Goal: Information Seeking & Learning: Compare options

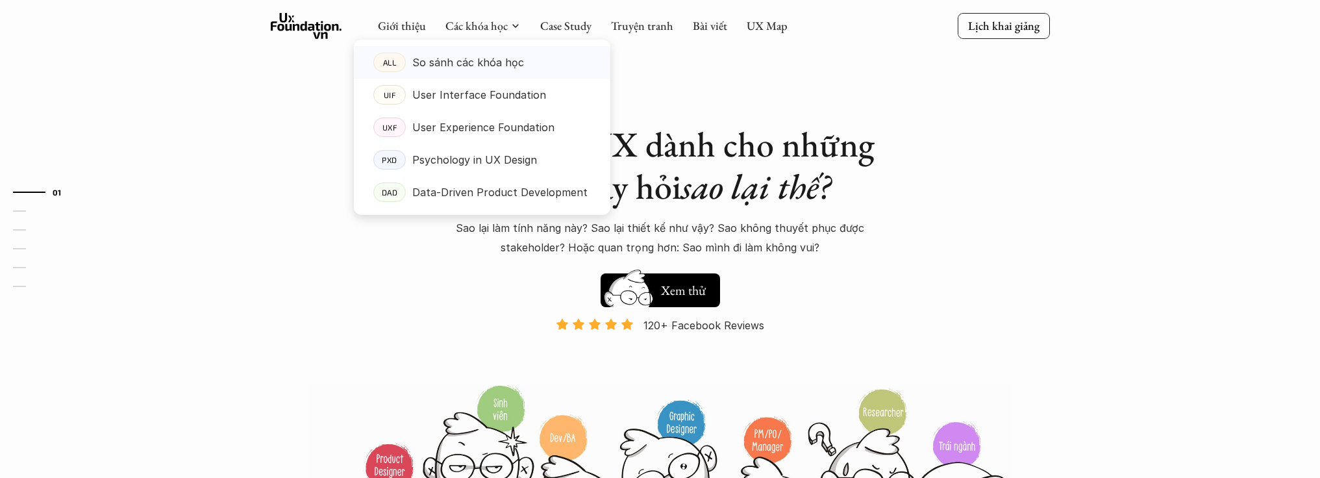
click at [468, 65] on p "So sánh các khóa học" at bounding box center [468, 62] width 112 height 19
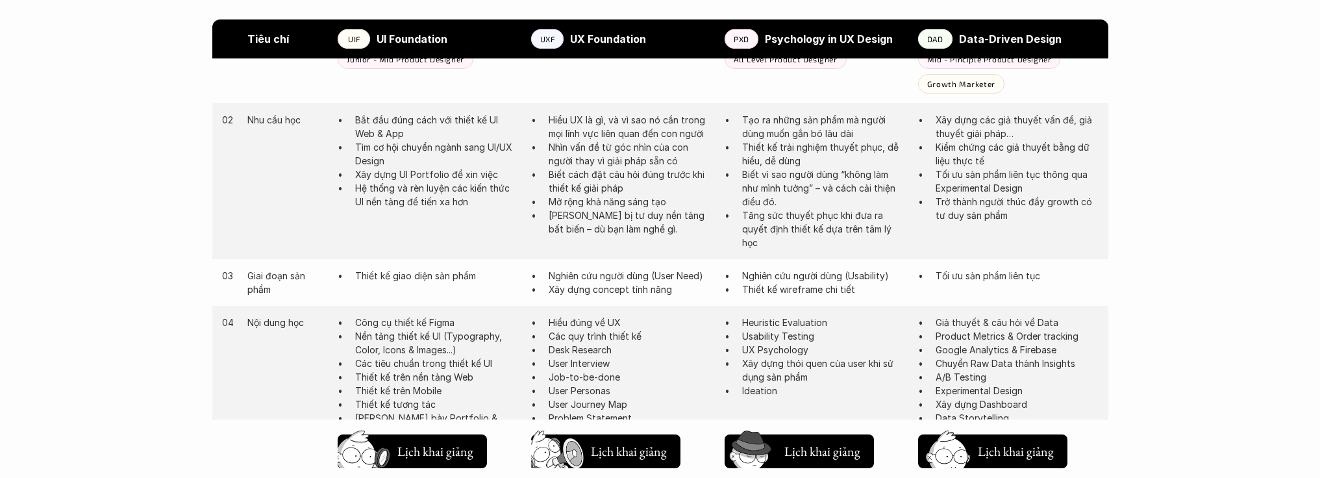
scroll to position [605, 0]
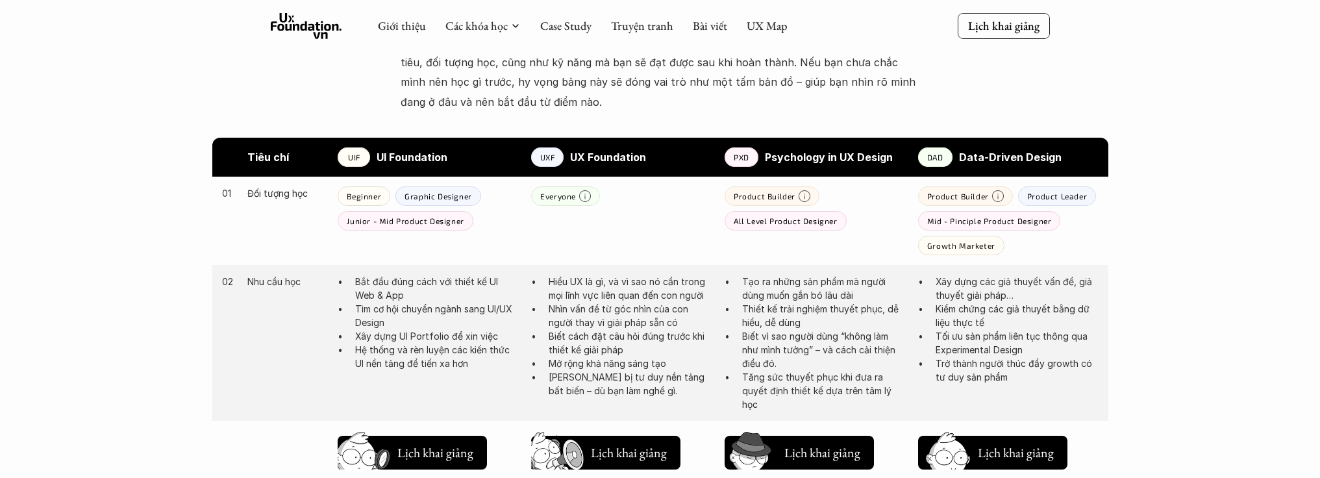
click at [603, 158] on strong "UX Foundation" at bounding box center [608, 157] width 76 height 13
click at [809, 155] on strong "Psychology in UX Design" at bounding box center [829, 157] width 128 height 13
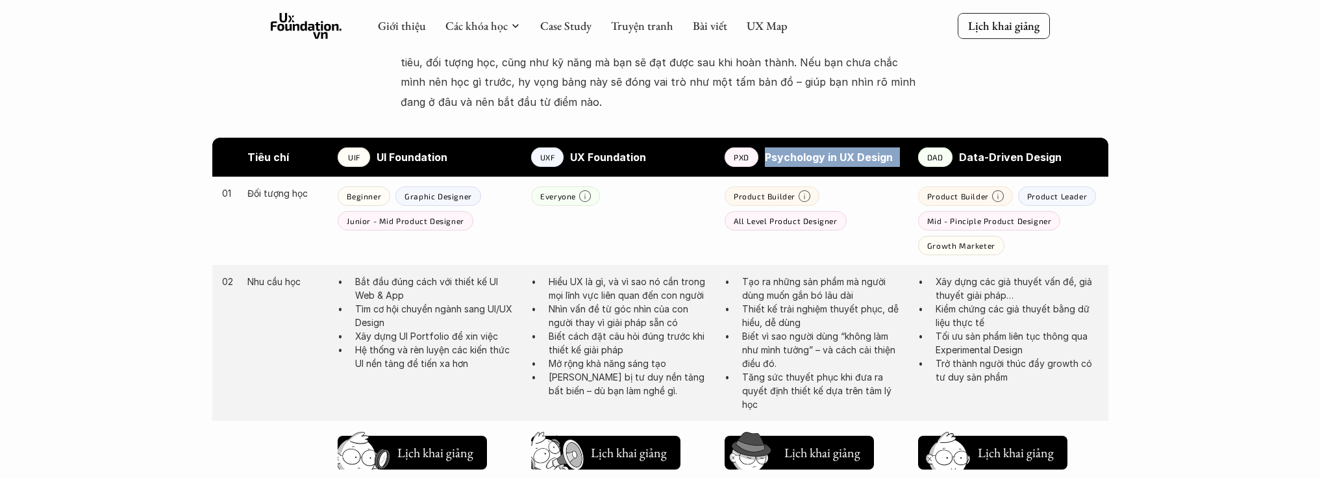
click at [809, 155] on strong "Psychology in UX Design" at bounding box center [829, 157] width 128 height 13
click at [987, 157] on strong "Data-Driven Design" at bounding box center [1010, 157] width 103 height 13
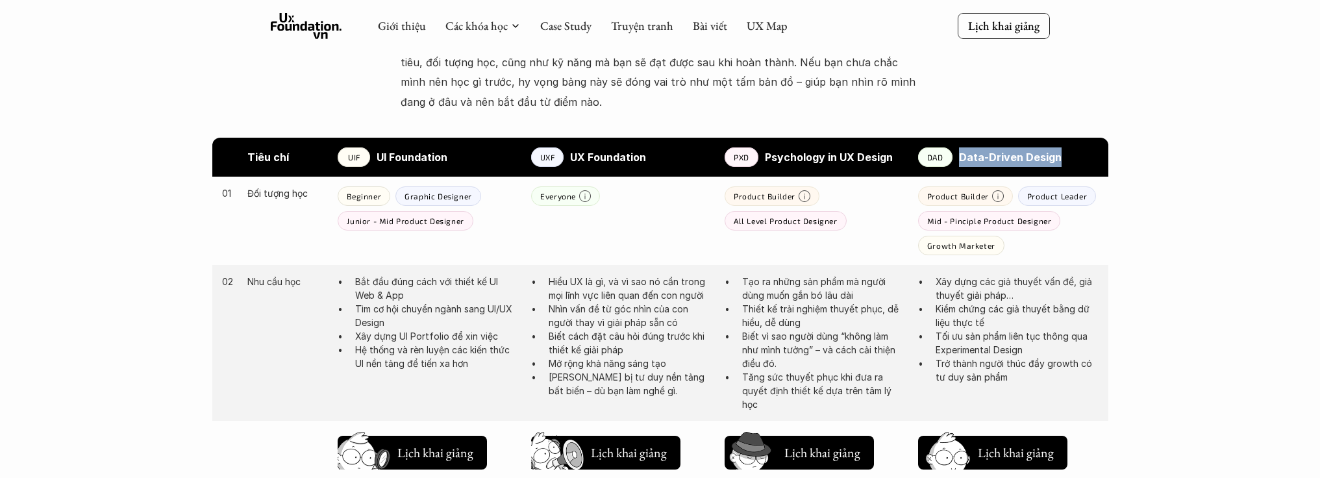
click at [987, 157] on strong "Data-Driven Design" at bounding box center [1010, 157] width 103 height 13
click at [936, 157] on p "DAD" at bounding box center [935, 157] width 16 height 9
click at [1005, 157] on strong "Data-Driven Design" at bounding box center [1010, 157] width 103 height 13
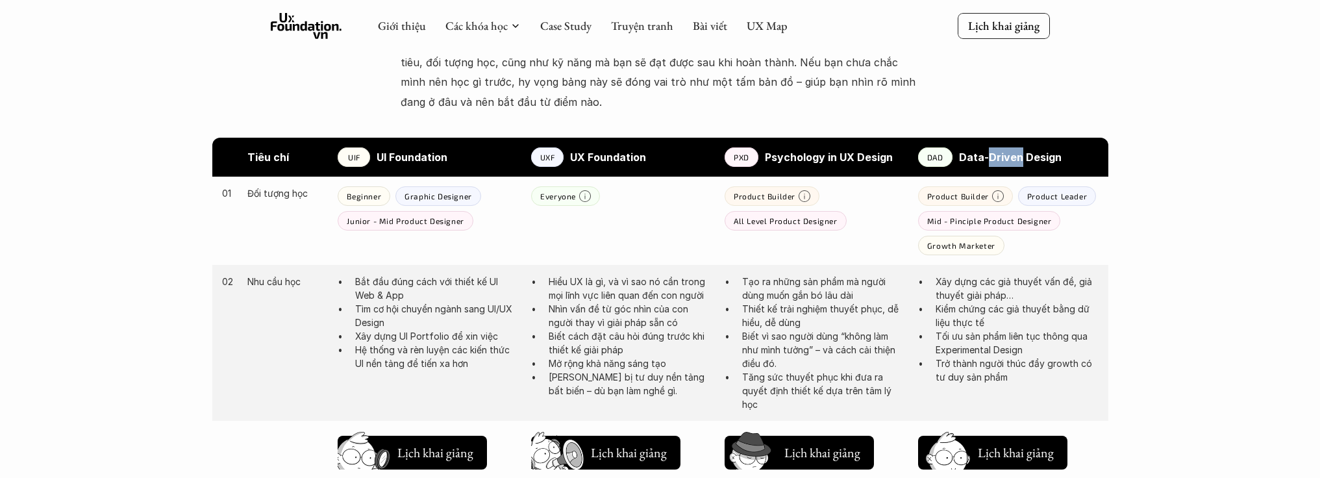
click at [1005, 157] on strong "Data-Driven Design" at bounding box center [1010, 157] width 103 height 13
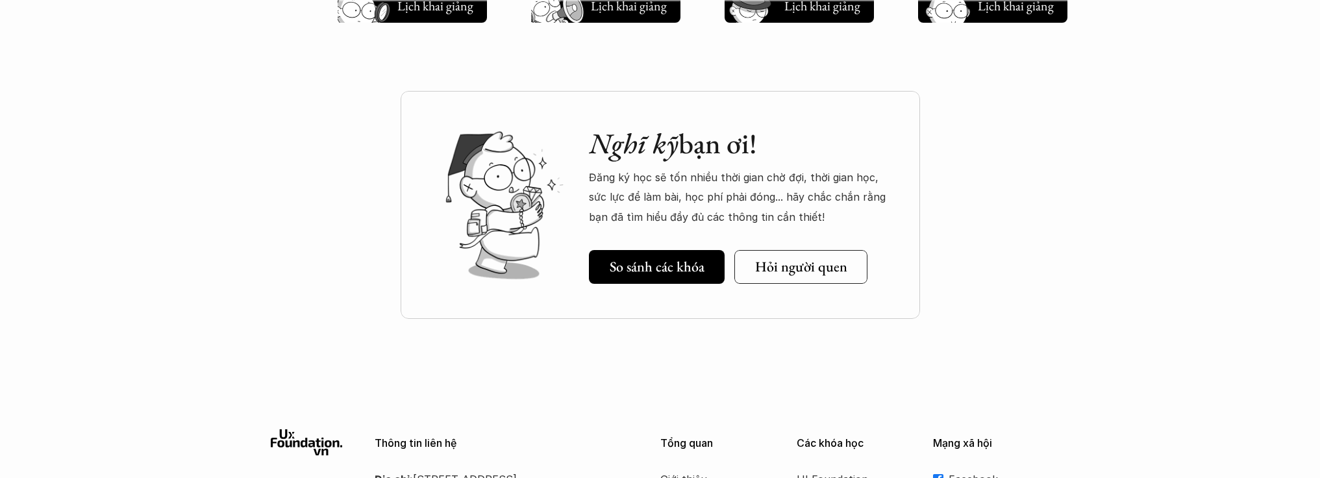
scroll to position [1780, 0]
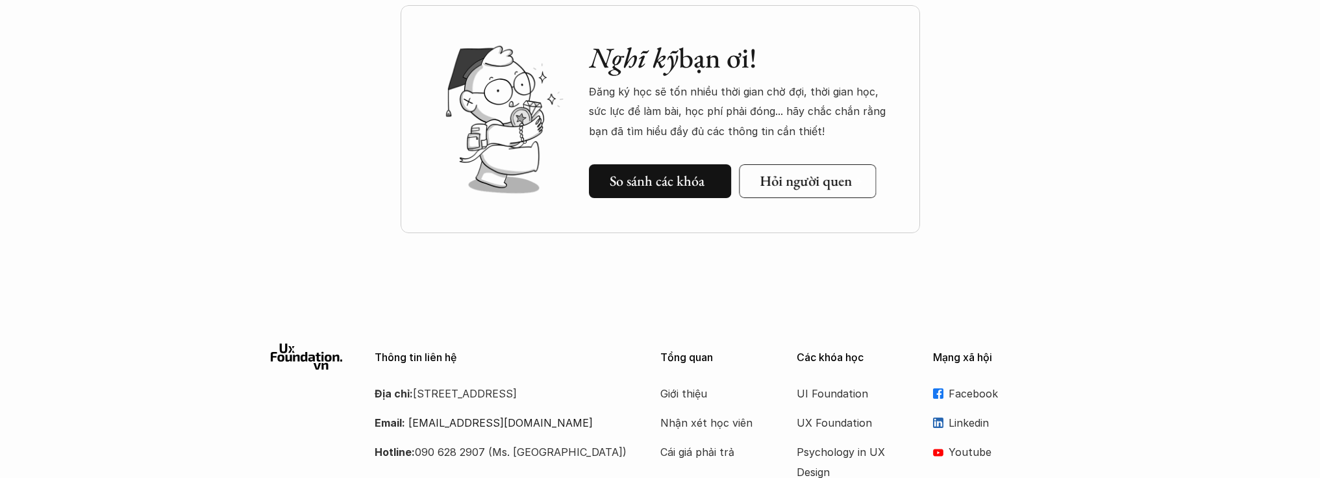
click at [658, 186] on h5 "So sánh các khóa" at bounding box center [657, 181] width 95 height 17
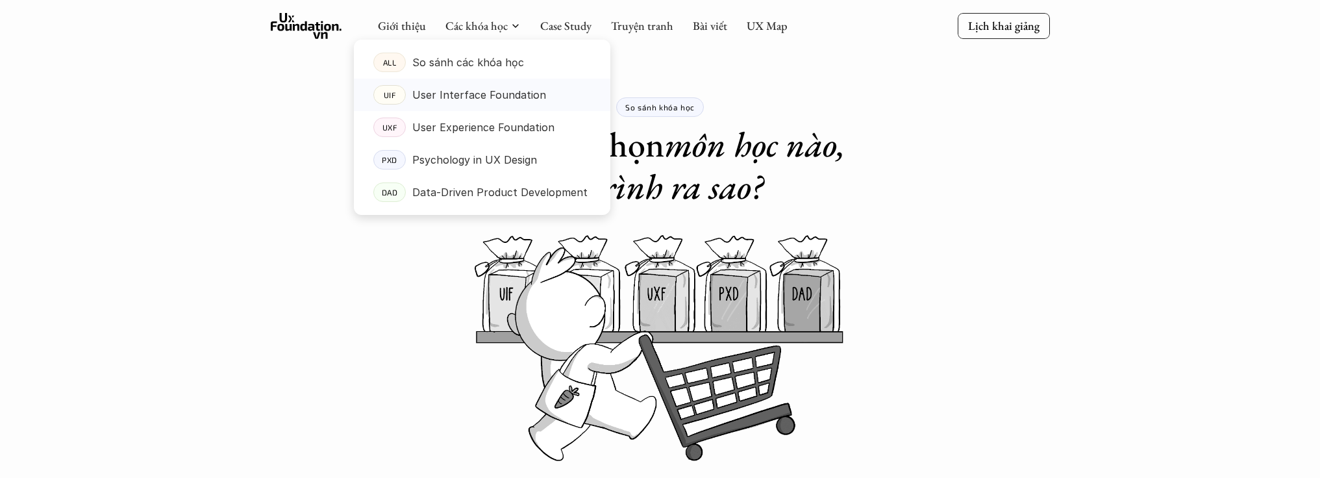
click at [470, 96] on p "User Interface Foundation" at bounding box center [479, 94] width 134 height 19
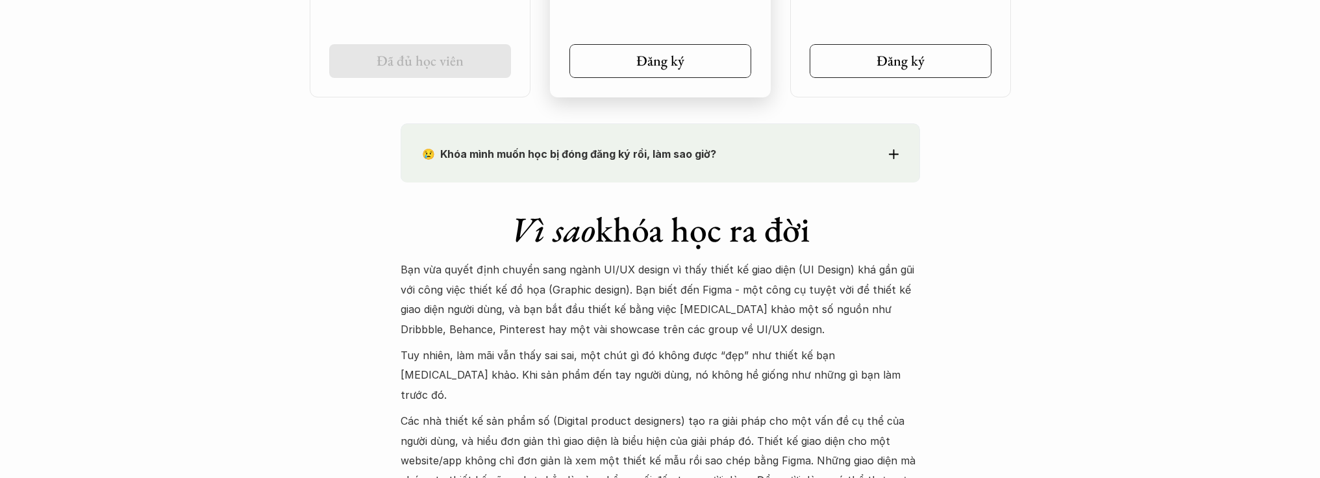
scroll to position [1139, 0]
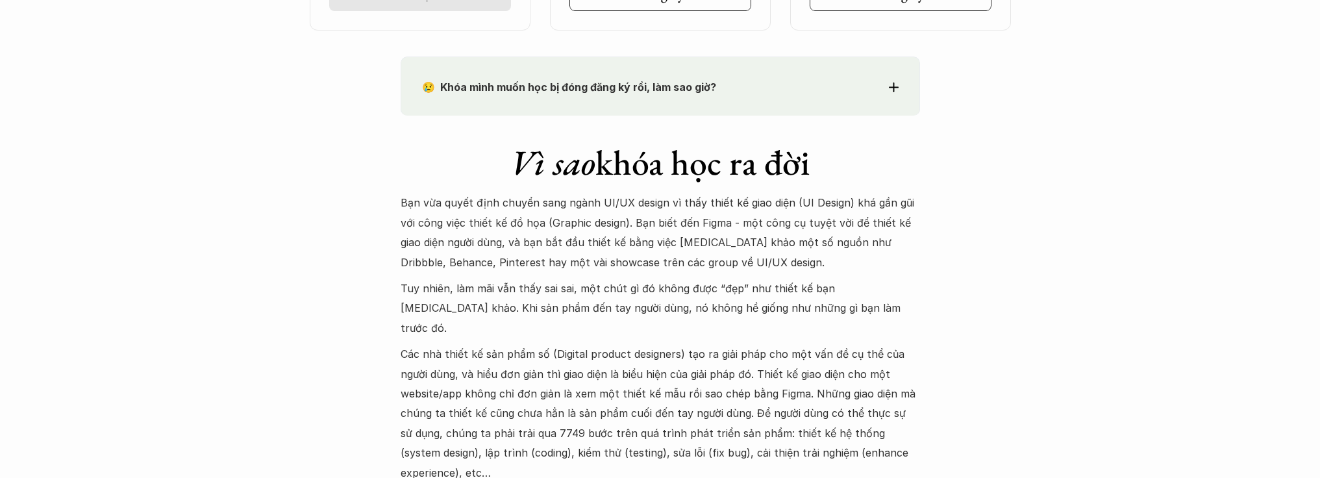
click at [679, 95] on p "😢 Khóa mình muốn học bị đóng đăng ký rồi, làm sao giờ?" at bounding box center [636, 86] width 429 height 19
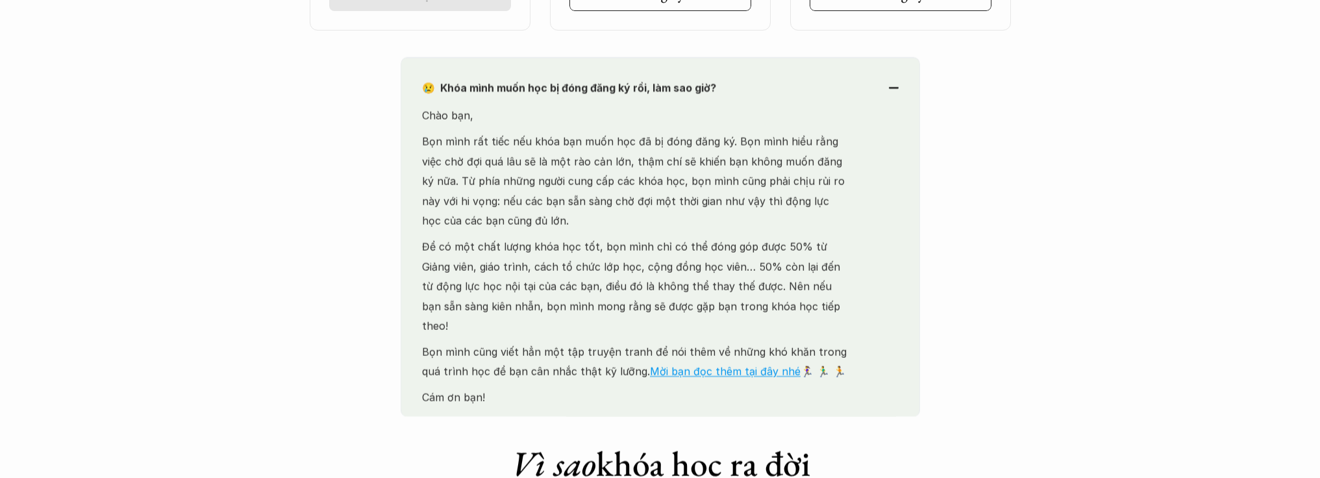
click at [679, 95] on p "😢 Khóa mình muốn học bị đóng đăng ký rồi, làm sao giờ?" at bounding box center [636, 87] width 429 height 19
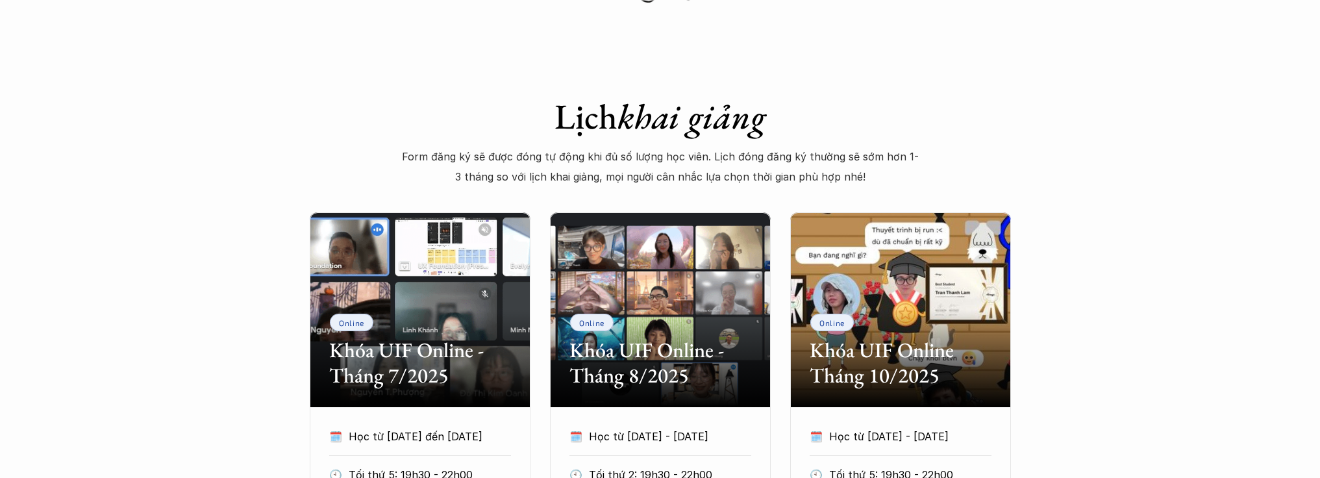
scroll to position [0, 0]
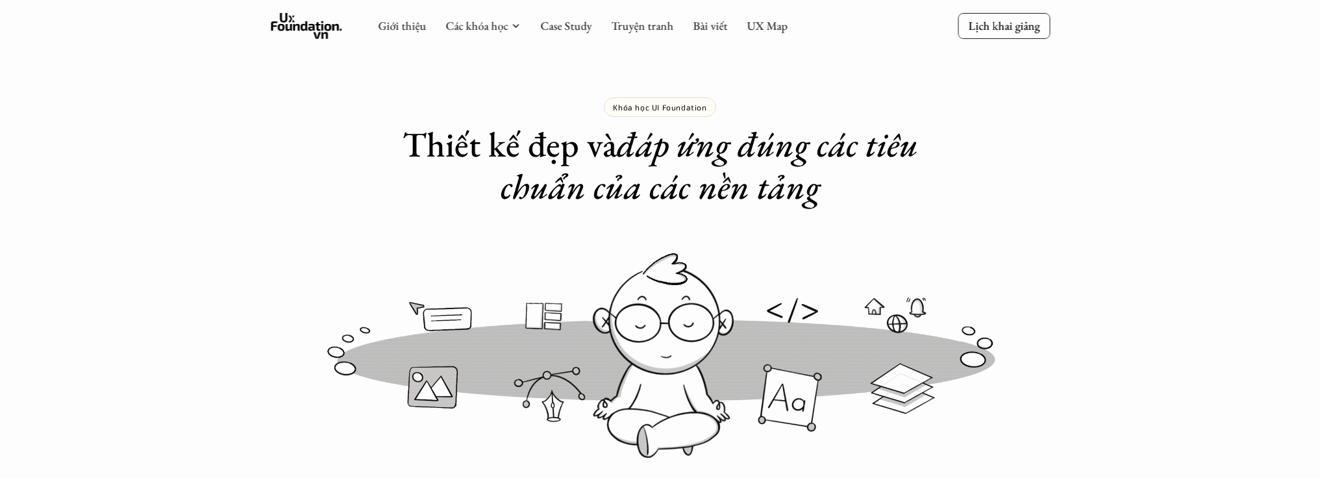
click at [641, 158] on h1 "Thiết kế đẹp và đáp ứng đúng các tiêu chuẩn của các nền tảng" at bounding box center [661, 165] width 520 height 84
click at [674, 144] on em "đáp ứng đúng các tiêu chuẩn của các nền tảng" at bounding box center [713, 165] width 425 height 88
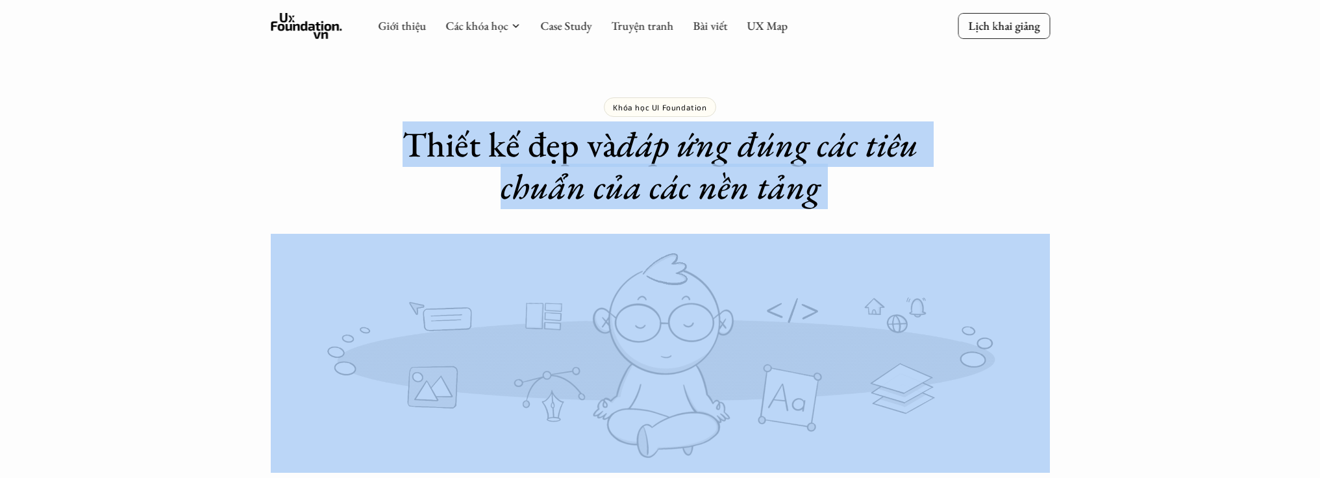
click at [674, 144] on em "đáp ứng đúng các tiêu chuẩn của các nền tảng" at bounding box center [713, 165] width 425 height 88
click at [719, 142] on em "đáp ứng đúng các tiêu chuẩn của các nền tảng" at bounding box center [713, 165] width 425 height 88
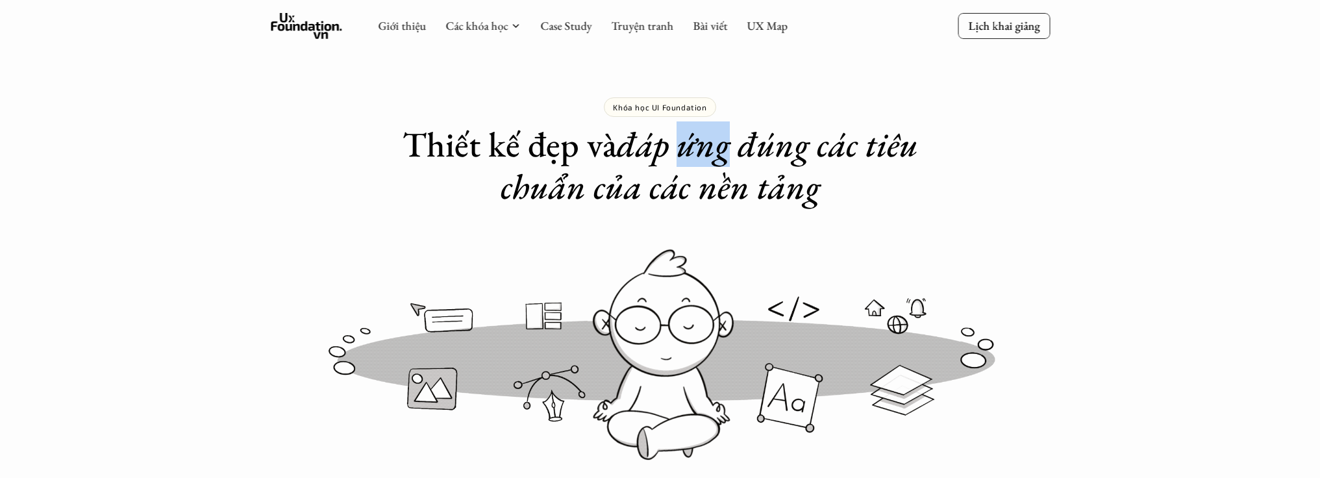
click at [719, 142] on em "đáp ứng đúng các tiêu chuẩn của các nền tảng" at bounding box center [713, 165] width 425 height 88
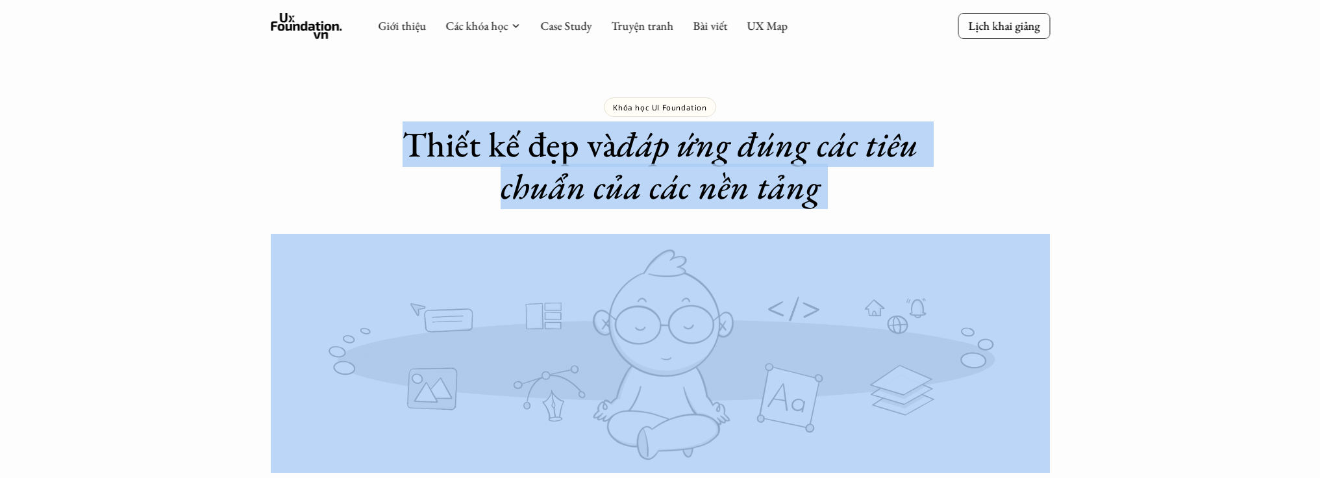
click at [719, 143] on em "đáp ứng đúng các tiêu chuẩn của các nền tảng" at bounding box center [713, 165] width 425 height 88
click at [637, 260] on img at bounding box center [660, 353] width 779 height 239
click at [701, 284] on img at bounding box center [660, 353] width 779 height 239
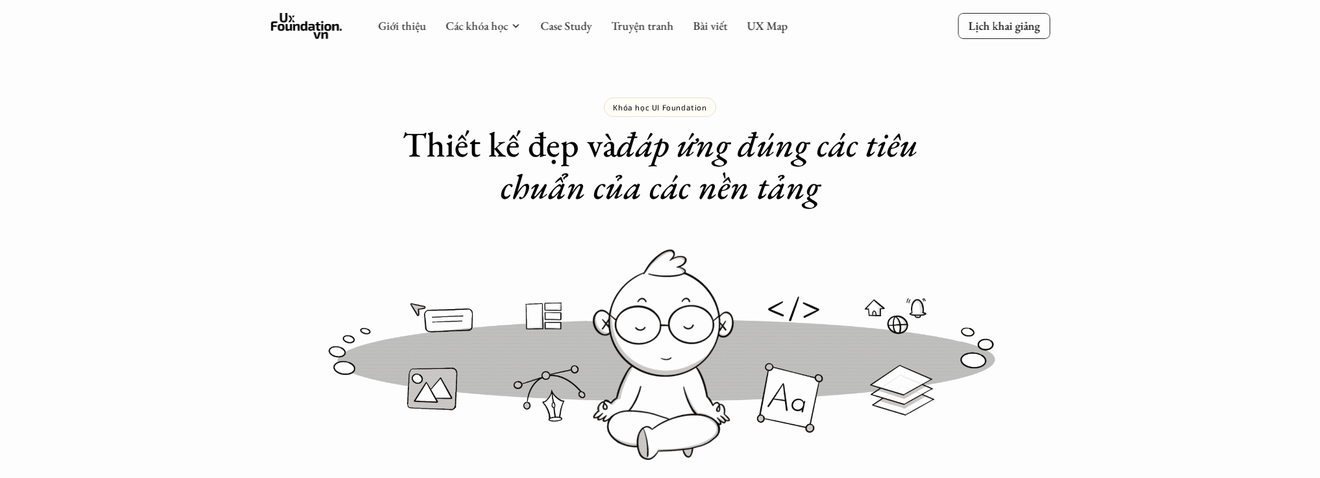
click at [832, 158] on em "đáp ứng đúng các tiêu chuẩn của các nền tảng" at bounding box center [713, 165] width 425 height 88
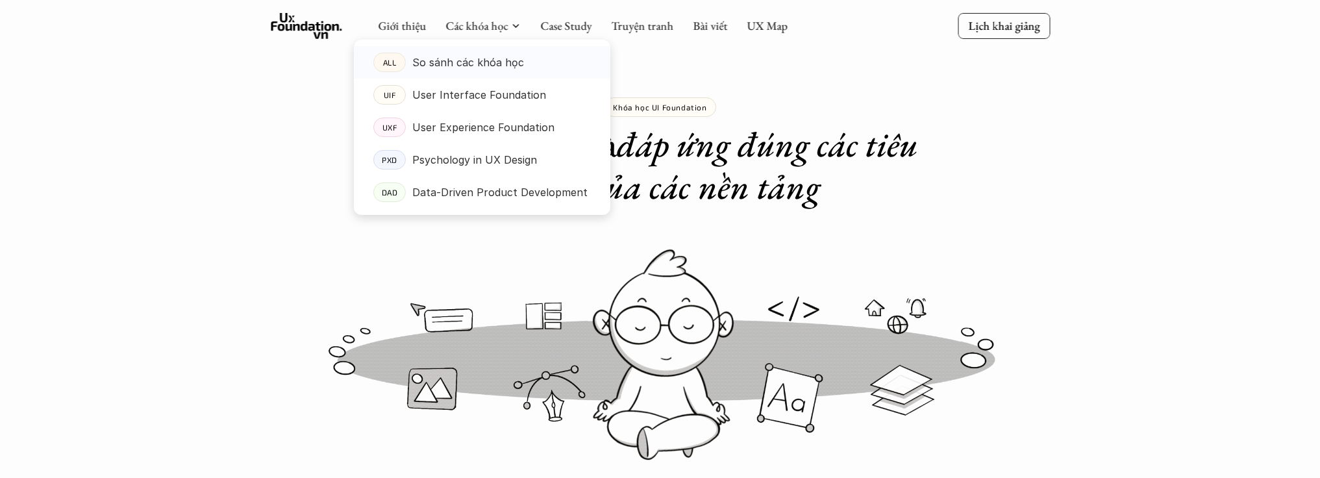
click at [466, 59] on p "So sánh các khóa học" at bounding box center [468, 62] width 112 height 19
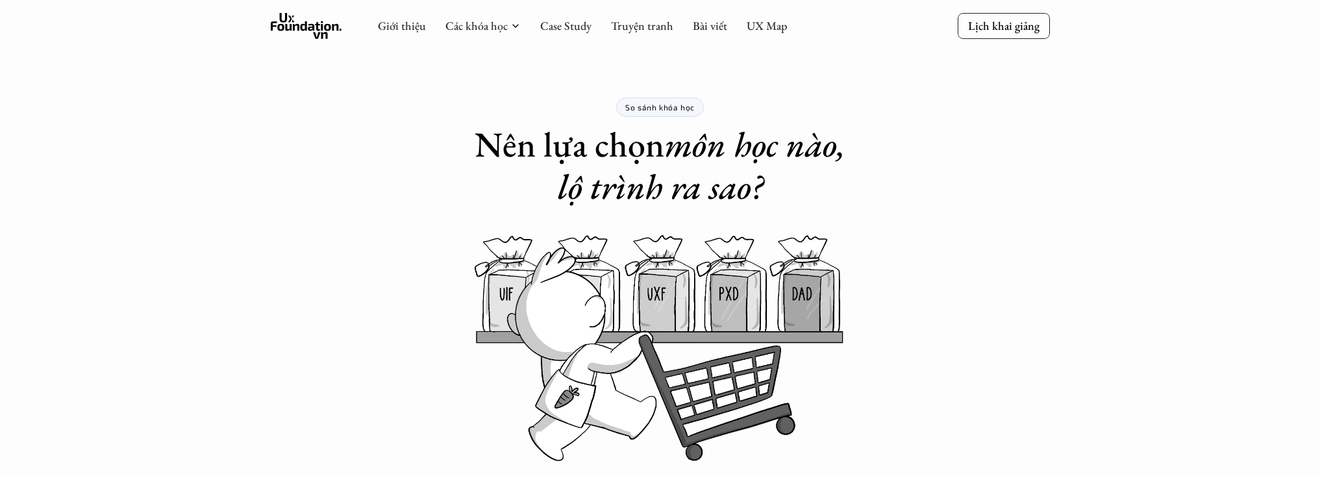
click at [633, 139] on h1 "Nên lựa chọn môn học nào, lộ trình ra sao?" at bounding box center [660, 165] width 403 height 84
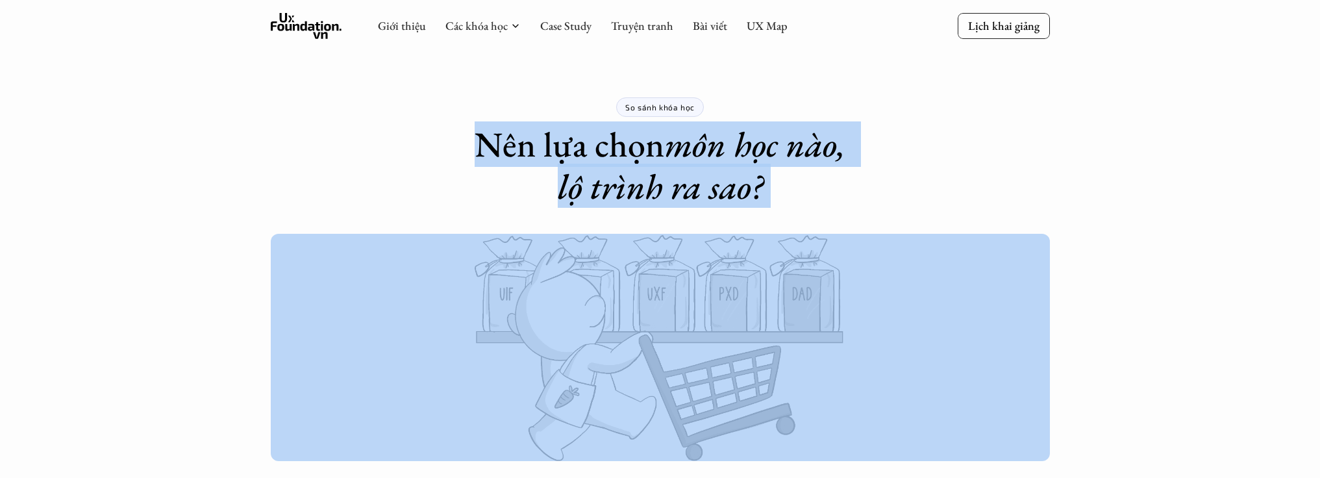
click at [633, 139] on h1 "Nên lựa chọn môn học nào, lộ trình ra sao?" at bounding box center [660, 165] width 403 height 84
copy h1 "Nên lựa chọn môn học nào, lộ trình ra sao?"
click at [657, 177] on em "môn học nào, lộ trình ra sao?" at bounding box center [706, 165] width 296 height 88
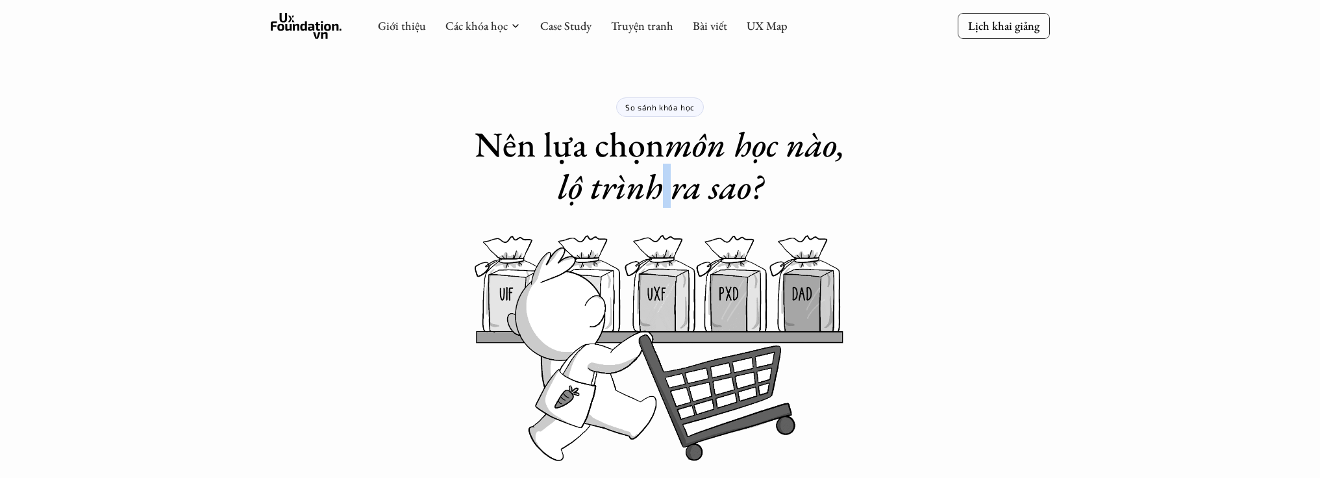
click at [657, 177] on em "môn học nào, lộ trình ra sao?" at bounding box center [706, 165] width 296 height 88
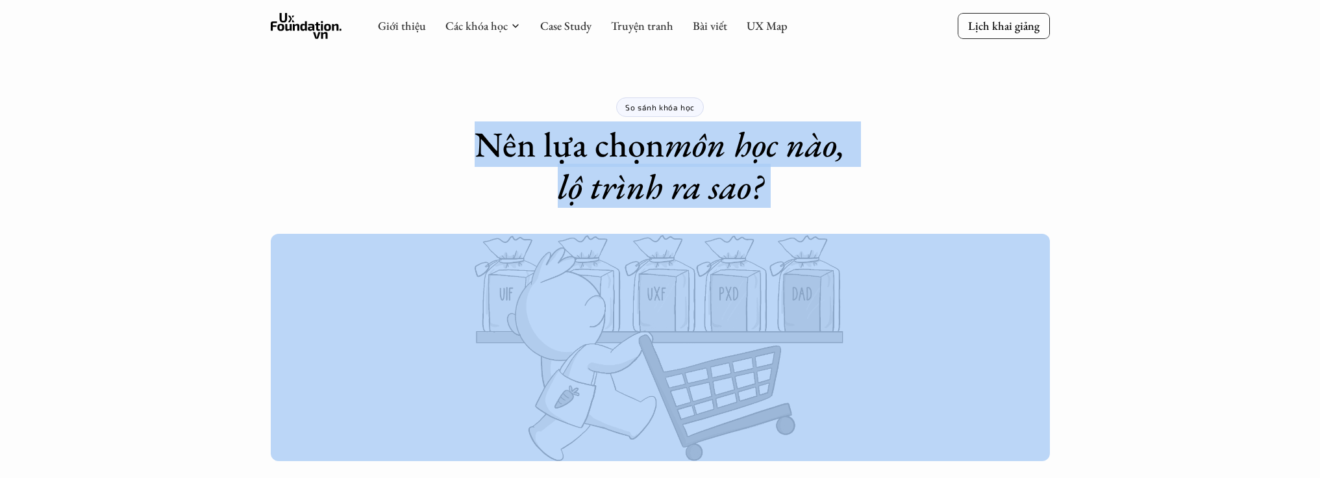
click at [657, 177] on em "môn học nào, lộ trình ra sao?" at bounding box center [706, 165] width 296 height 88
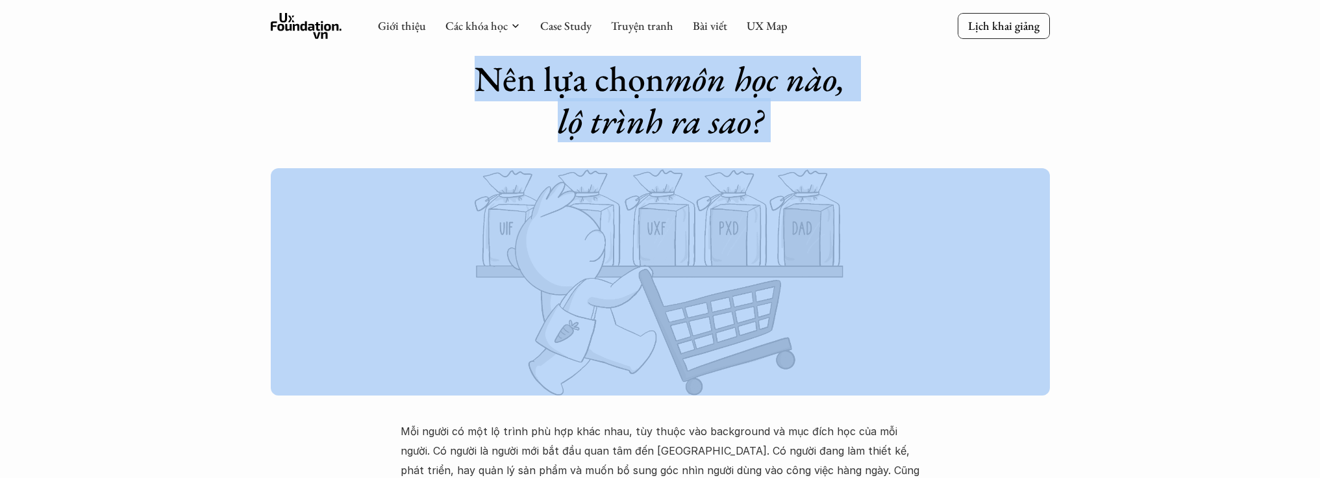
scroll to position [157, 0]
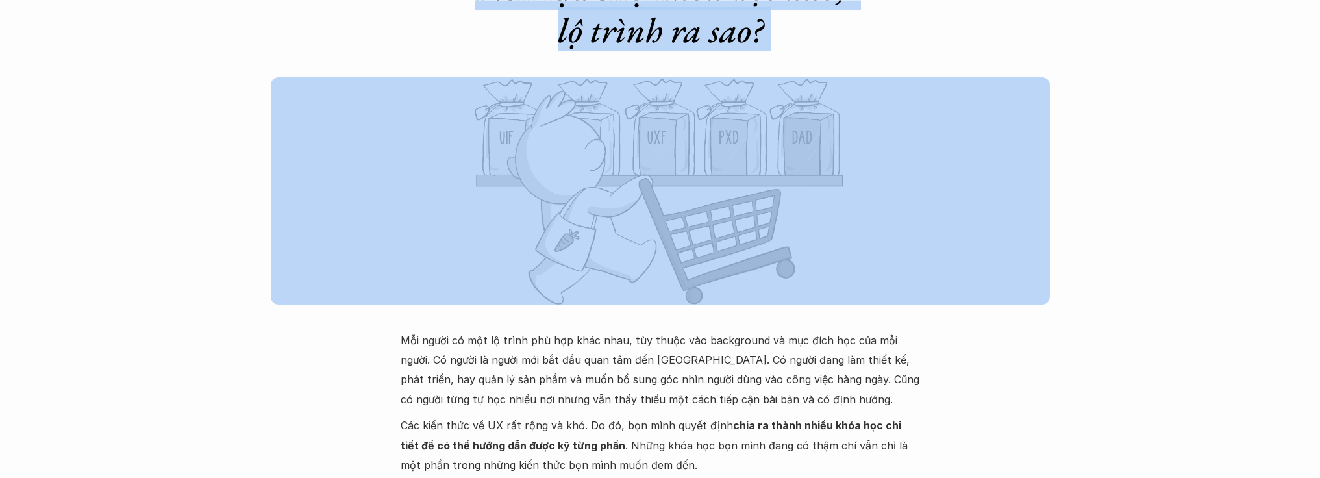
click at [777, 195] on img at bounding box center [660, 190] width 779 height 227
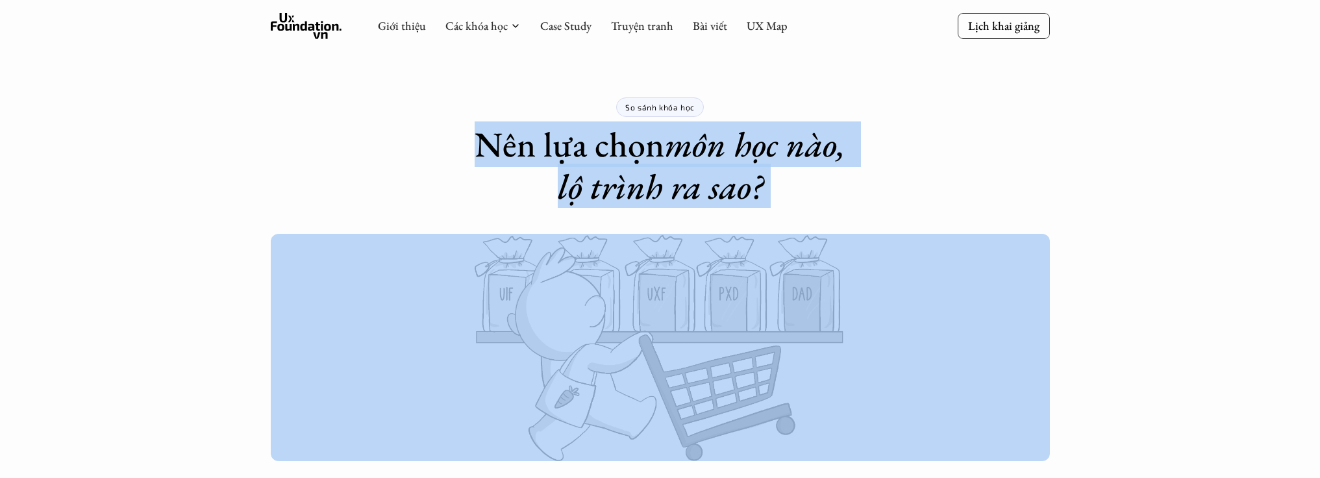
click at [579, 294] on img at bounding box center [660, 347] width 779 height 227
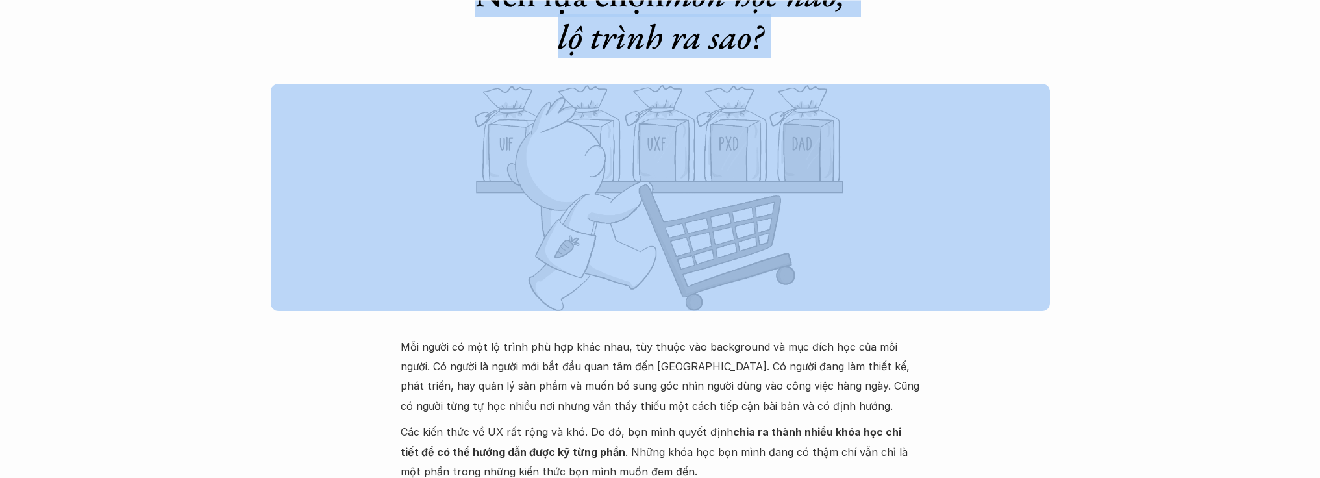
scroll to position [142, 0]
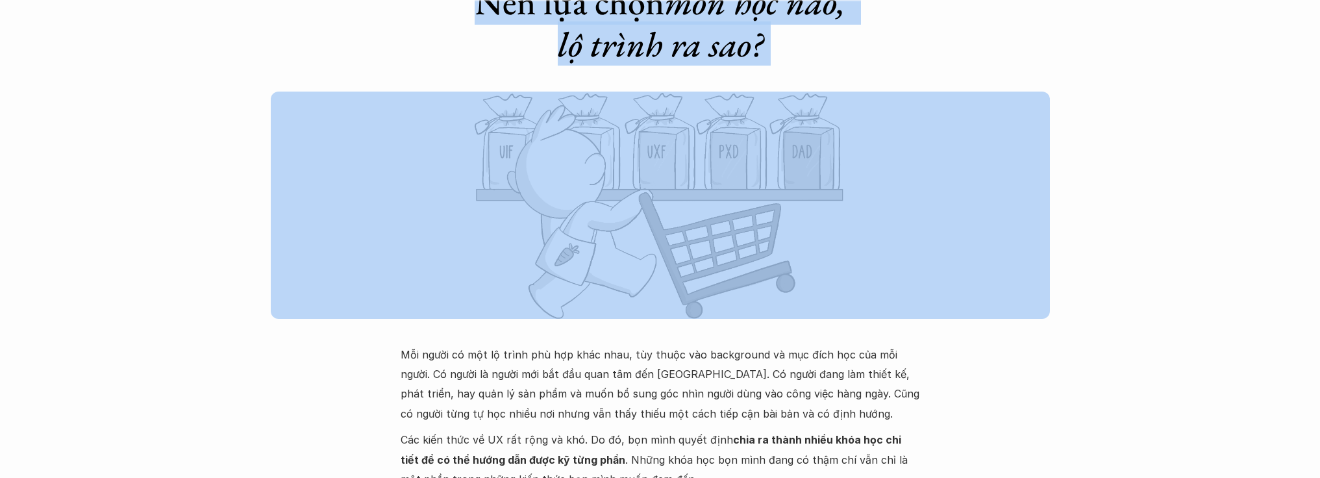
click at [684, 185] on img at bounding box center [660, 205] width 779 height 227
click at [564, 162] on img at bounding box center [660, 205] width 779 height 227
click at [686, 148] on img at bounding box center [660, 205] width 779 height 227
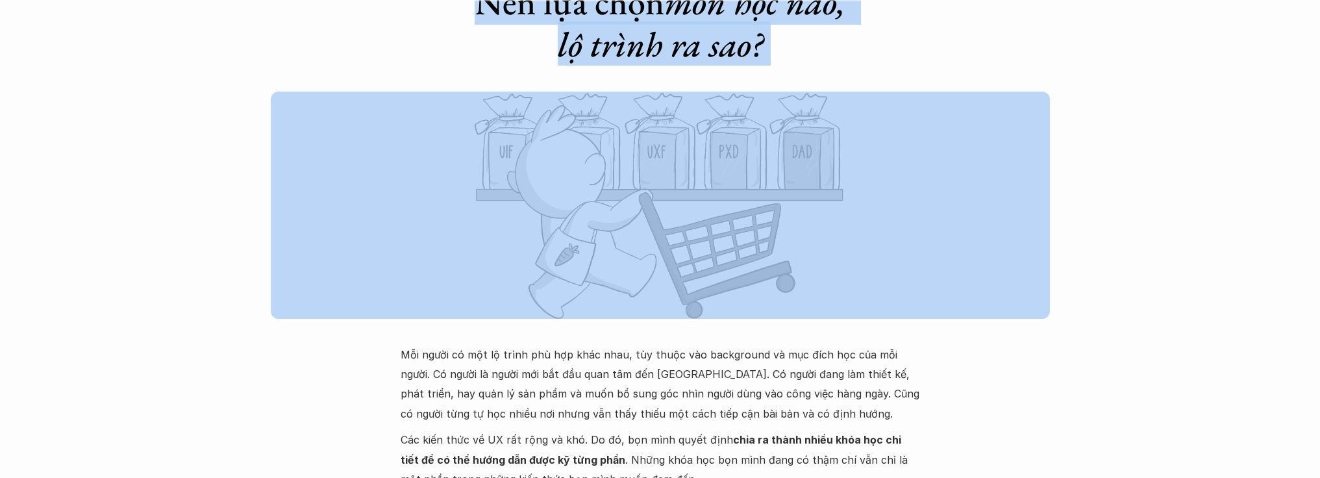
click at [686, 148] on img at bounding box center [660, 205] width 779 height 227
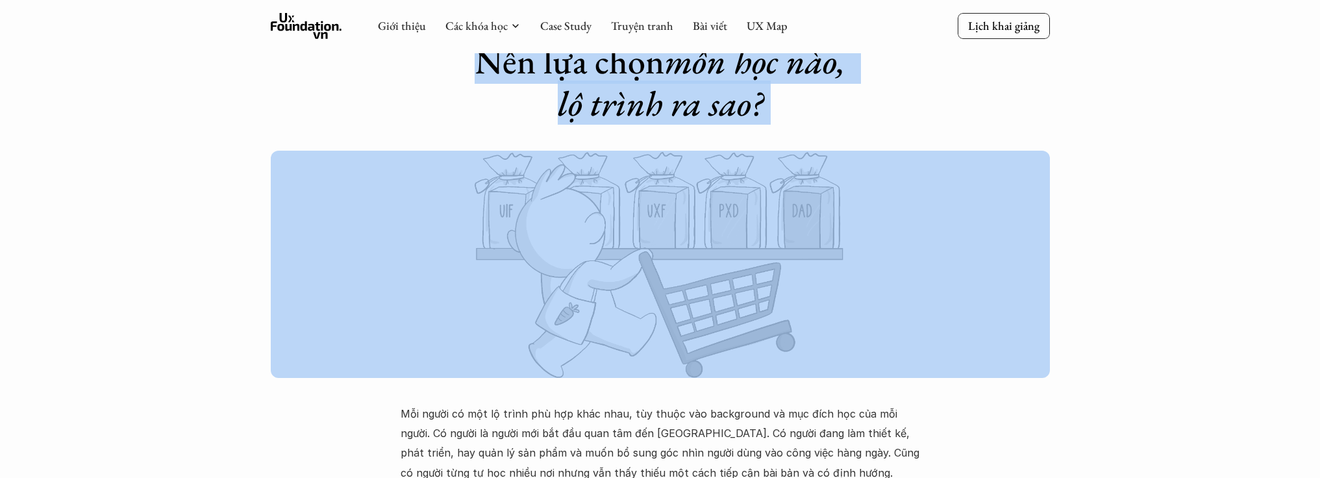
click at [790, 181] on img at bounding box center [660, 264] width 779 height 227
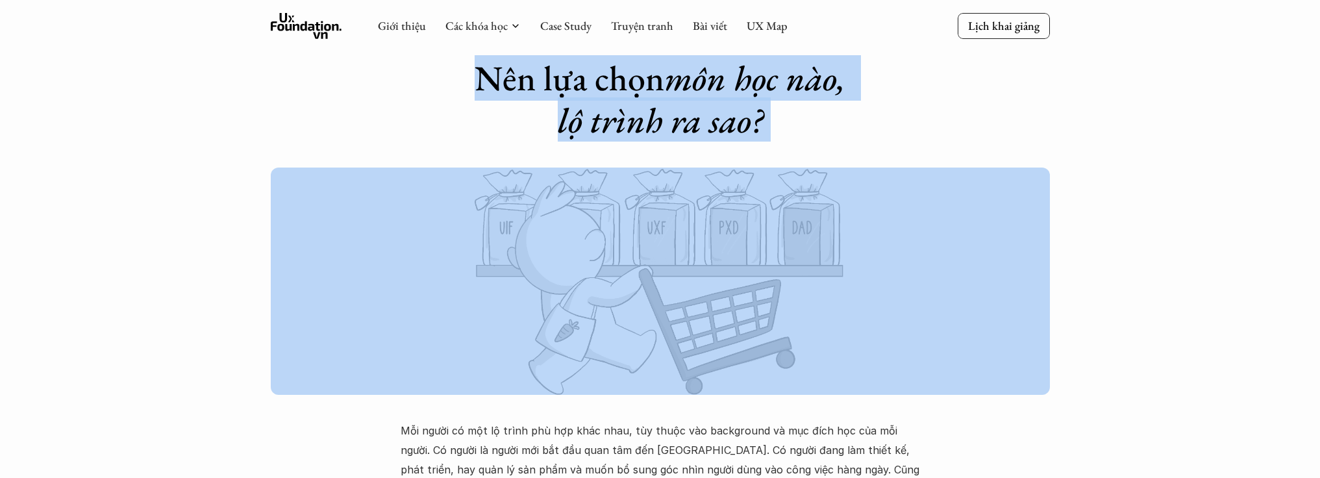
click at [714, 130] on em "môn học nào, lộ trình ra sao?" at bounding box center [706, 99] width 296 height 88
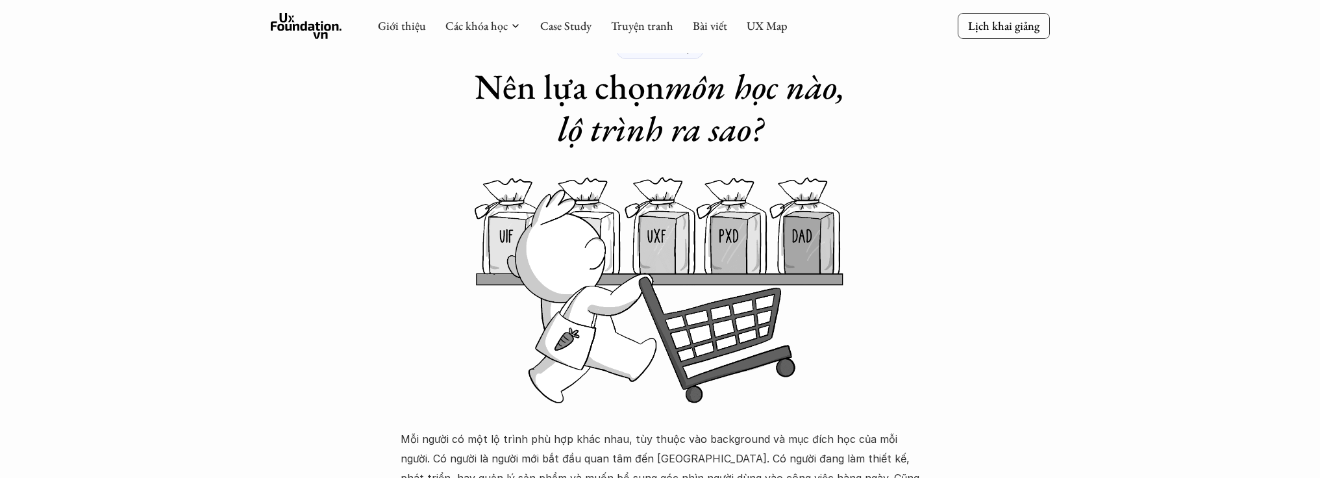
scroll to position [0, 0]
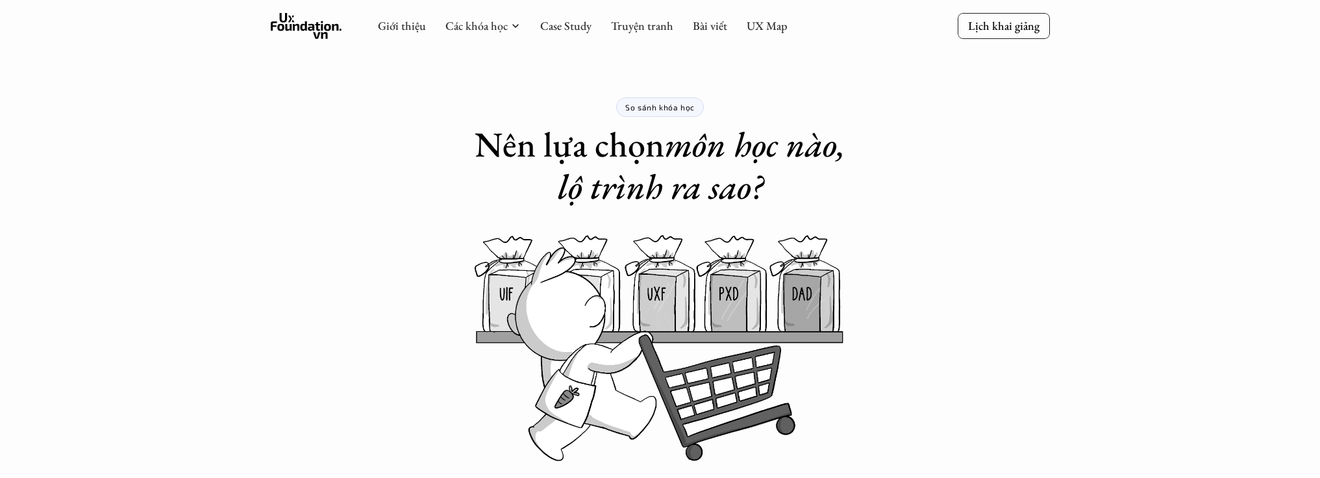
click at [594, 151] on h1 "Nên lựa chọn môn học nào, lộ trình ra sao?" at bounding box center [660, 165] width 403 height 84
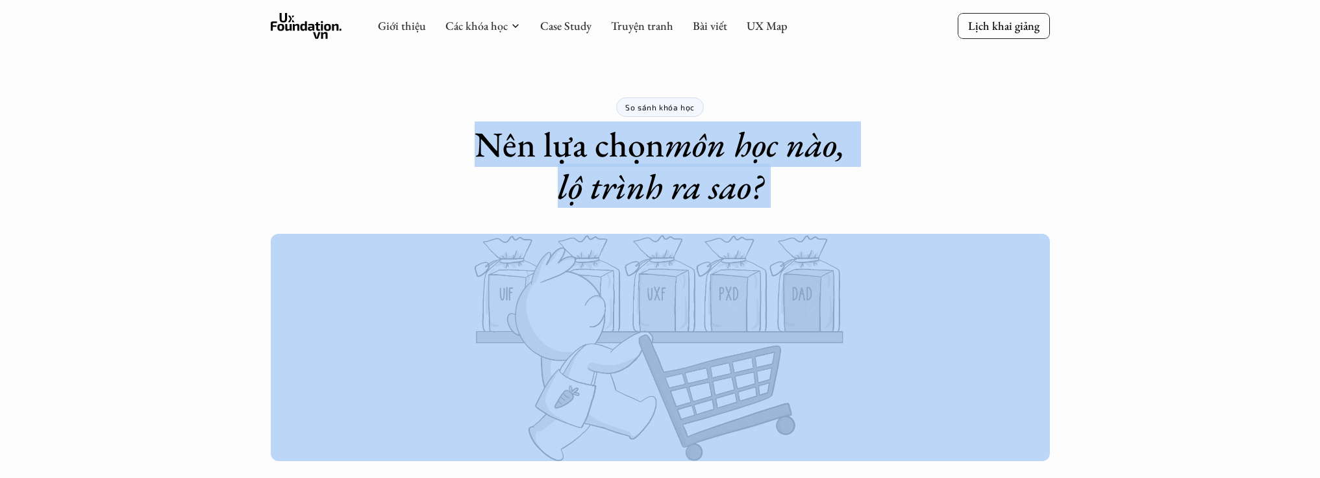
click at [594, 151] on h1 "Nên lựa chọn môn học nào, lộ trình ra sao?" at bounding box center [660, 165] width 403 height 84
copy h1 "Nên lựa chọn môn học nào, lộ trình ra sao?"
click at [578, 101] on div "So sánh khóa học Nên lựa chọn môn học nào, lộ trình ra sao?" at bounding box center [661, 104] width 520 height 208
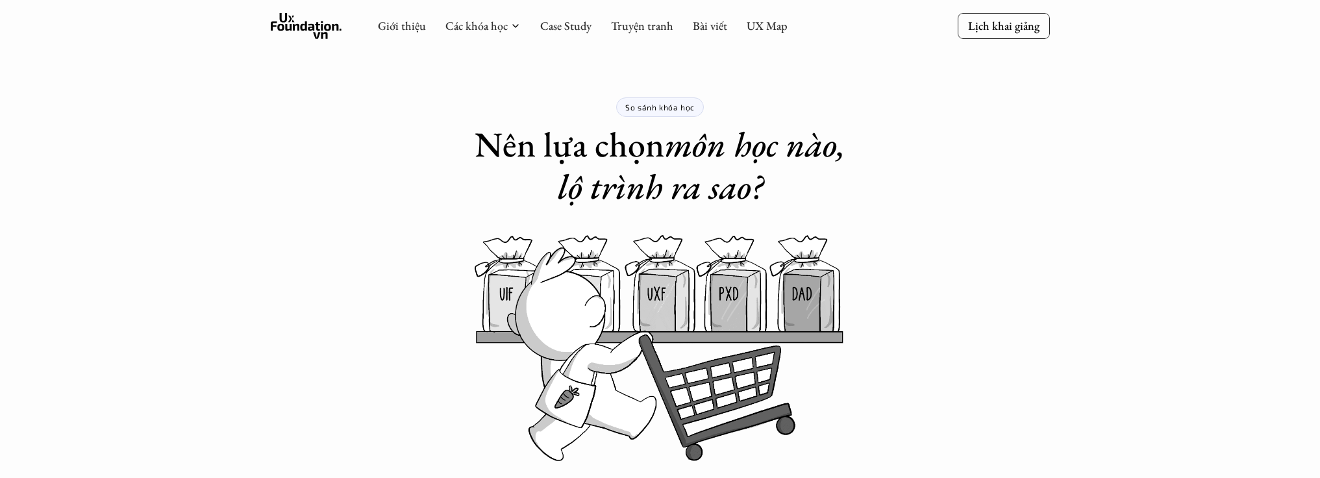
click at [314, 158] on div "So sánh khóa học Nên lựa chọn môn học nào, lộ trình ra sao?" at bounding box center [660, 104] width 779 height 208
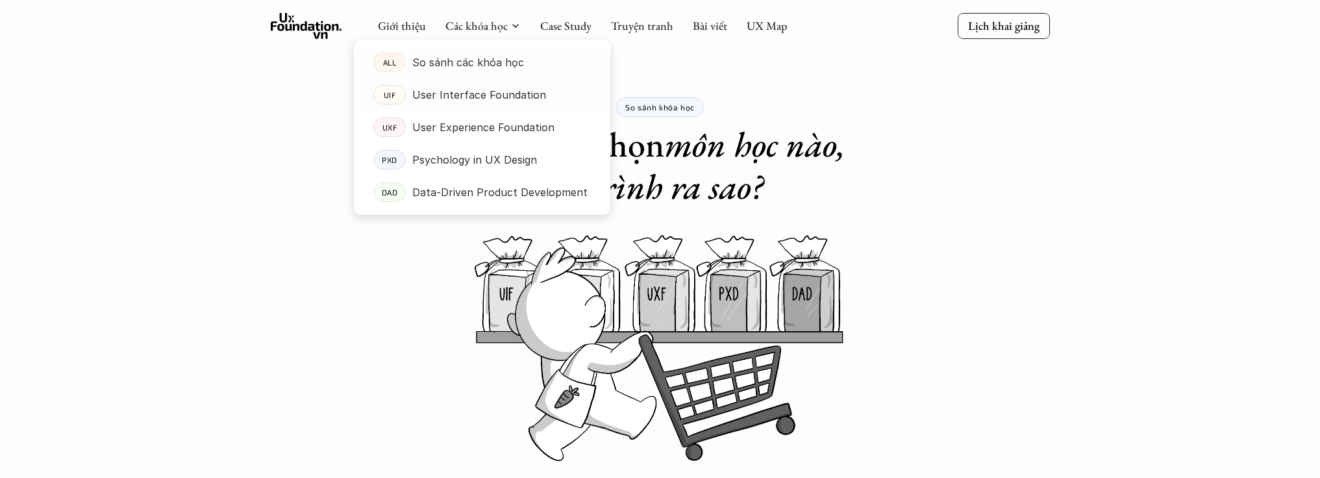
click at [473, 94] on p "User Interface Foundation" at bounding box center [479, 94] width 134 height 19
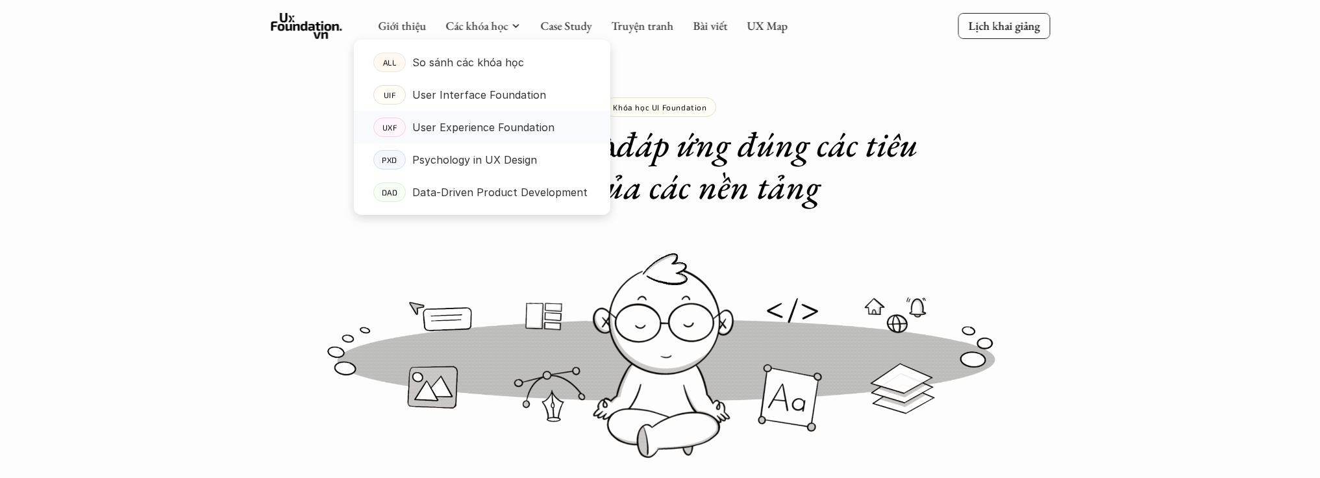
click at [479, 134] on p "User Experience Foundation" at bounding box center [483, 127] width 142 height 19
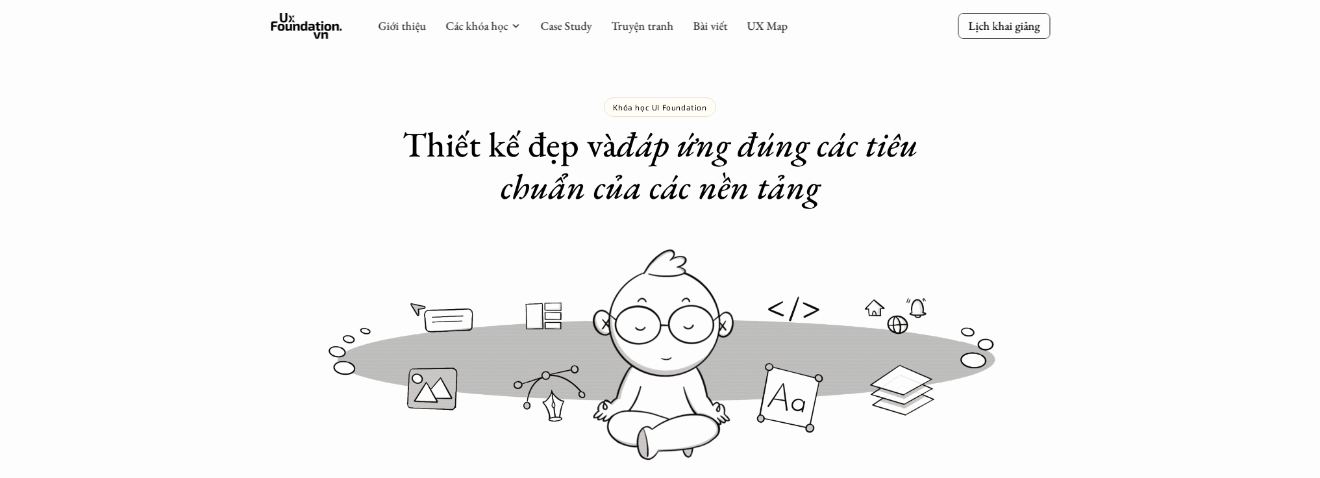
click at [724, 136] on em "đáp ứng đúng các tiêu chuẩn của các nền tảng" at bounding box center [713, 165] width 425 height 88
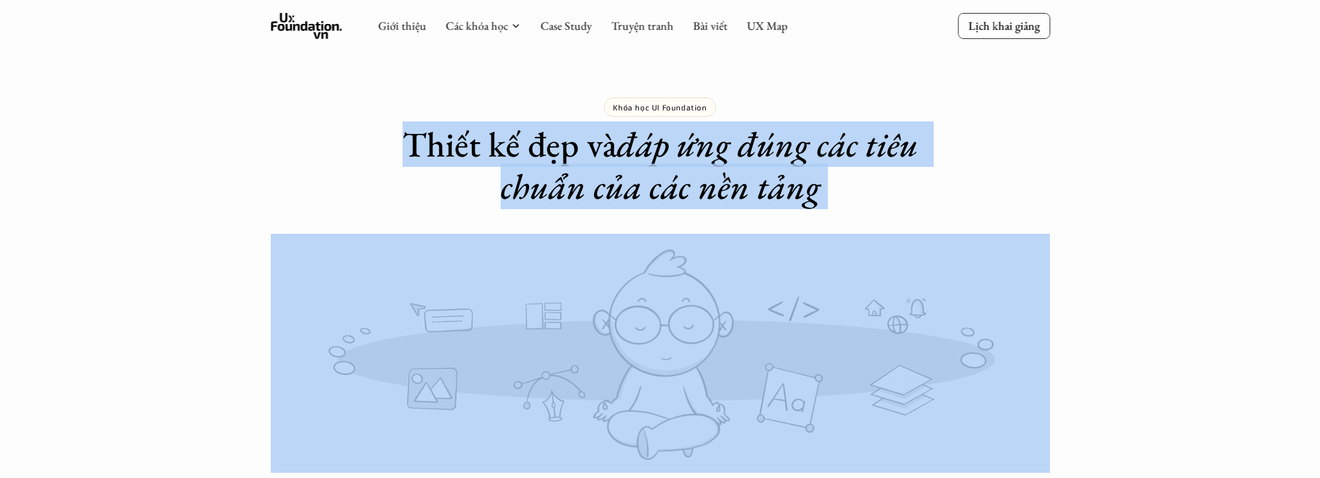
click at [724, 136] on em "đáp ứng đúng các tiêu chuẩn của các nền tảng" at bounding box center [713, 165] width 425 height 88
click at [688, 173] on em "đáp ứng đúng các tiêu chuẩn của các nền tảng" at bounding box center [713, 165] width 425 height 88
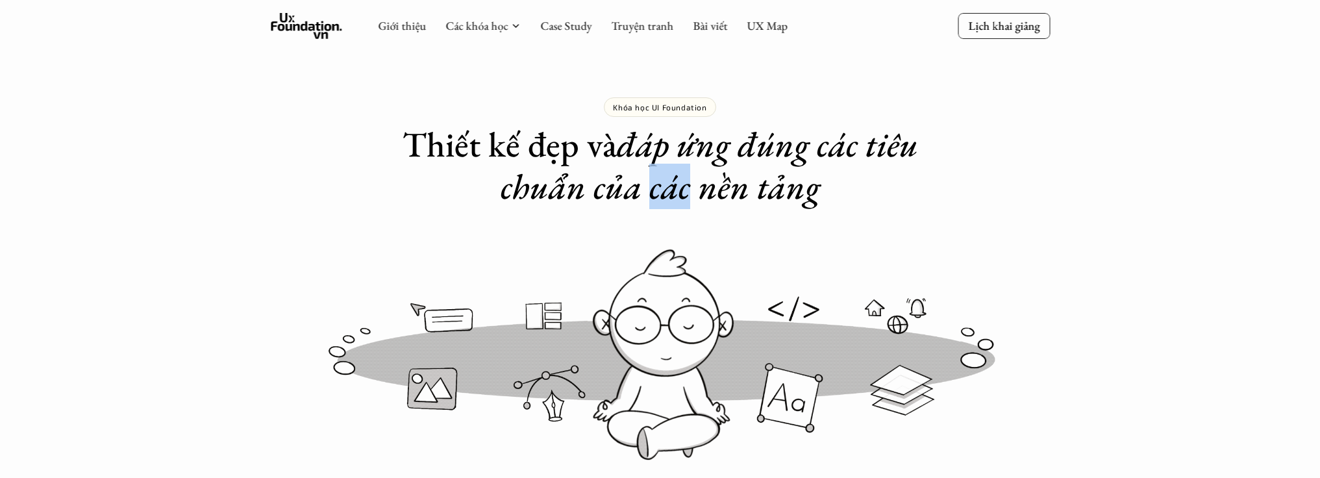
click at [688, 173] on em "đáp ứng đúng các tiêu chuẩn của các nền tảng" at bounding box center [713, 165] width 425 height 88
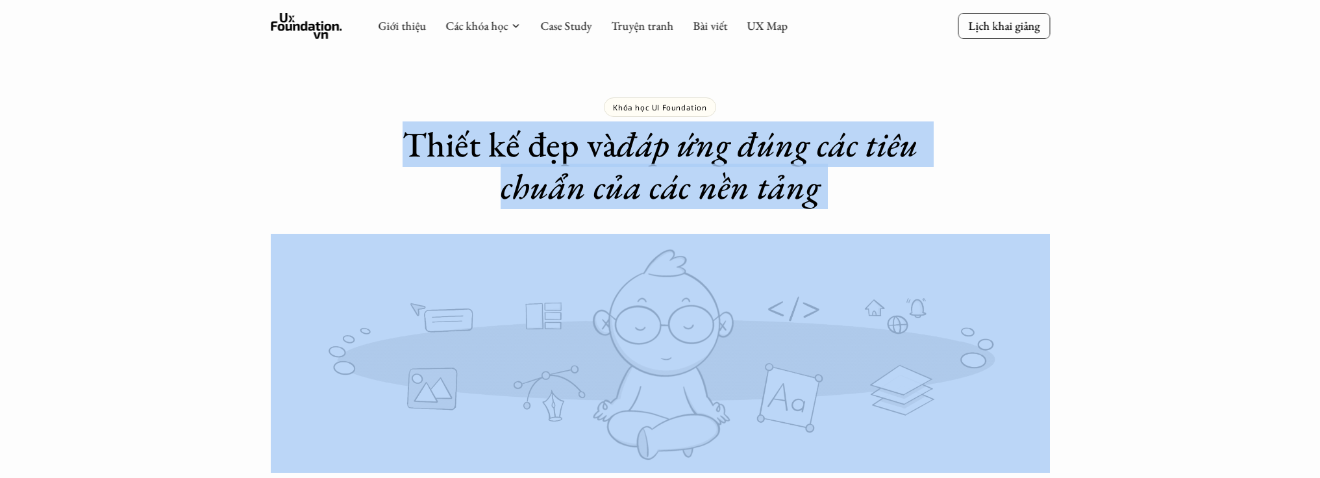
click at [688, 173] on em "đáp ứng đúng các tiêu chuẩn của các nền tảng" at bounding box center [713, 165] width 425 height 88
click at [699, 147] on em "đáp ứng đúng các tiêu chuẩn của các nền tảng" at bounding box center [713, 165] width 425 height 88
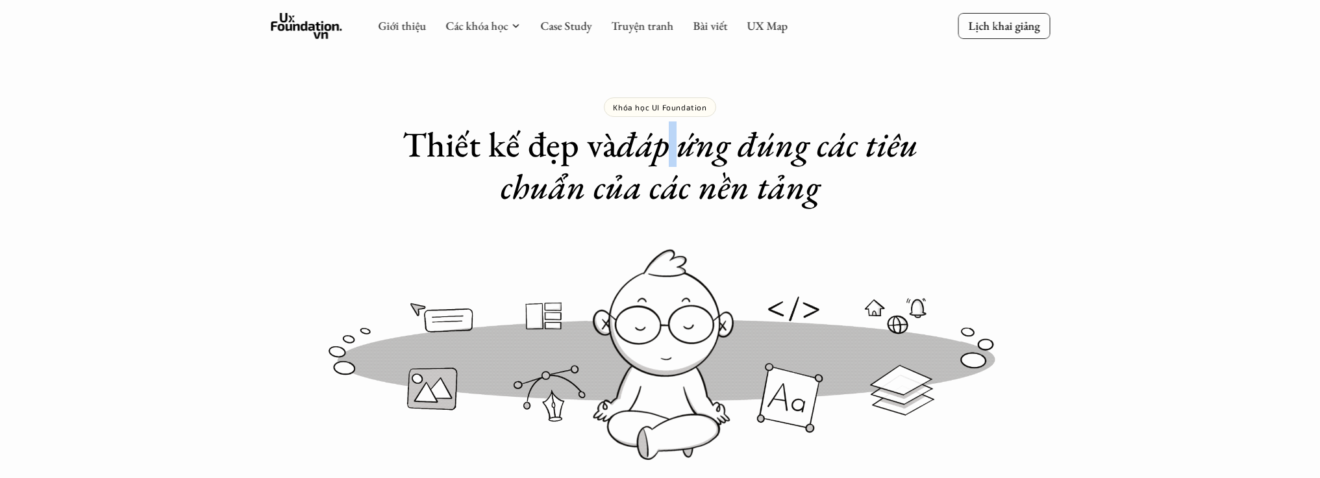
click at [699, 147] on em "đáp ứng đúng các tiêu chuẩn của các nền tảng" at bounding box center [713, 165] width 425 height 88
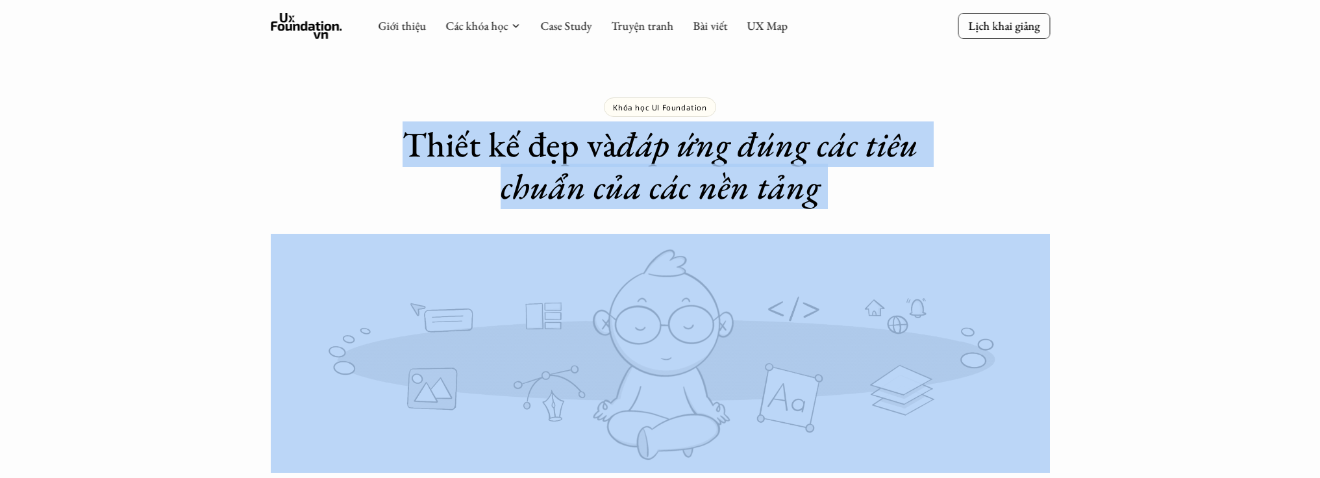
click at [699, 145] on em "đáp ứng đúng các tiêu chuẩn của các nền tảng" at bounding box center [713, 165] width 425 height 88
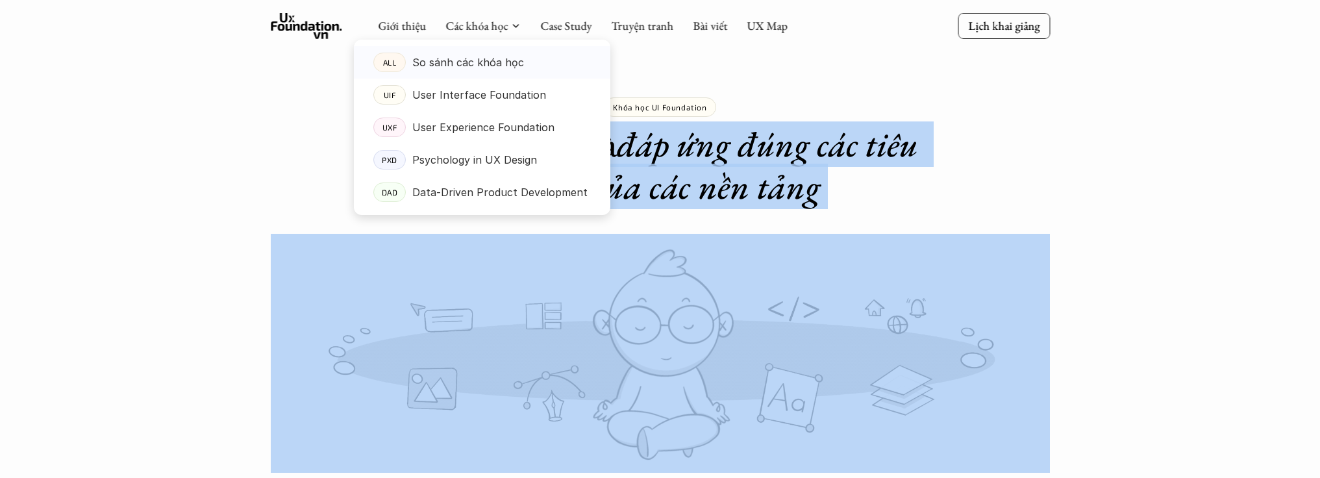
click at [459, 65] on p "So sánh các khóa học" at bounding box center [468, 62] width 112 height 19
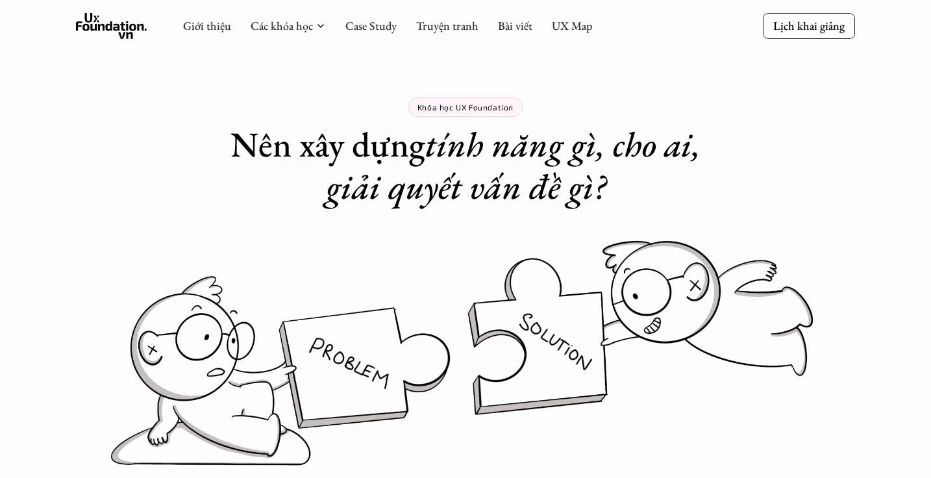
click at [383, 188] on em "tính năng gì, cho ai, giải quyết vấn đề gì?" at bounding box center [517, 165] width 383 height 88
